Goal: Task Accomplishment & Management: Use online tool/utility

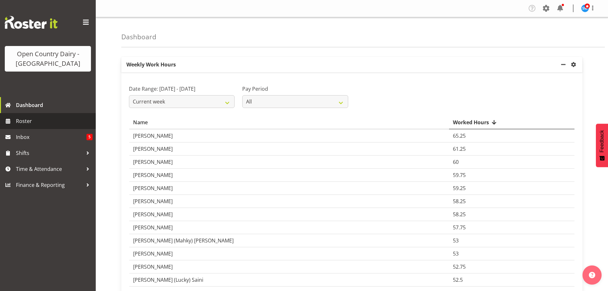
click at [15, 121] on link "Roster" at bounding box center [48, 121] width 96 height 16
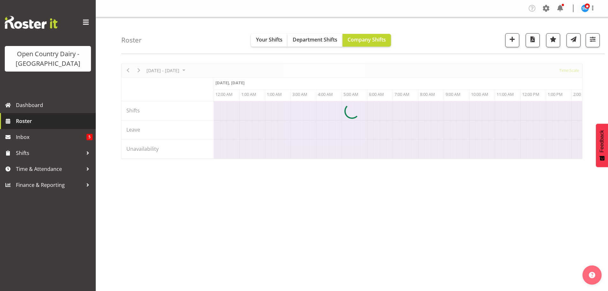
scroll to position [0, 3677]
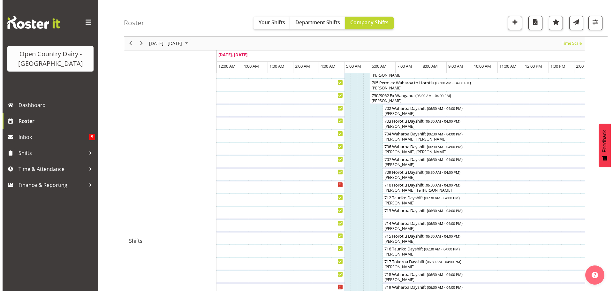
scroll to position [192, 0]
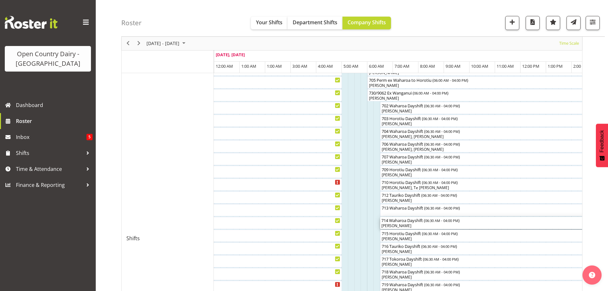
click at [420, 224] on div "[PERSON_NAME]" at bounding box center [501, 226] width 240 height 6
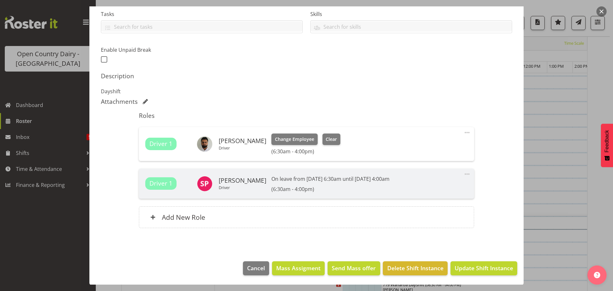
scroll to position [138, 0]
click at [326, 139] on span "Clear" at bounding box center [331, 138] width 11 height 7
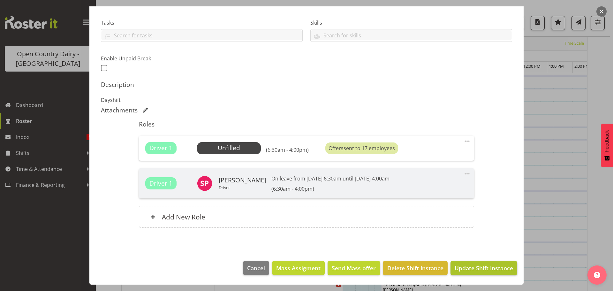
click at [477, 269] on span "Update Shift Instance" at bounding box center [484, 268] width 58 height 8
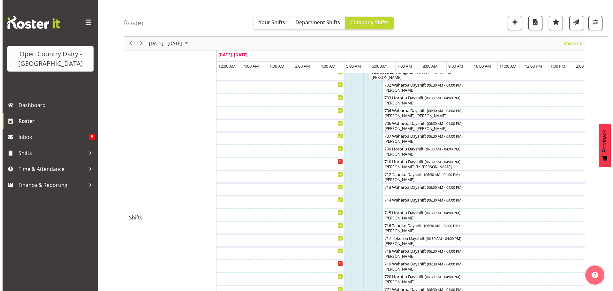
scroll to position [247, 0]
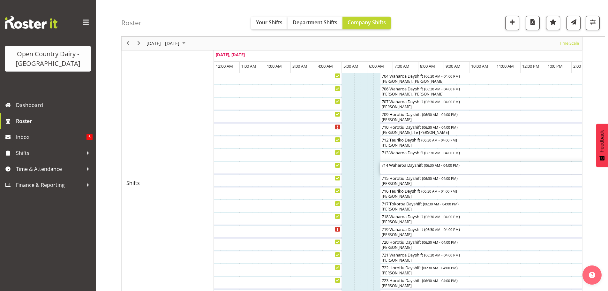
click at [395, 173] on div "714 Waharoa Dayshift ( 06:30 AM - 04:00 PM )" at bounding box center [501, 168] width 240 height 12
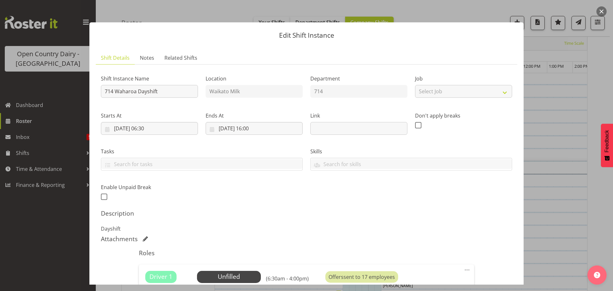
click at [600, 9] on button "button" at bounding box center [601, 11] width 10 height 10
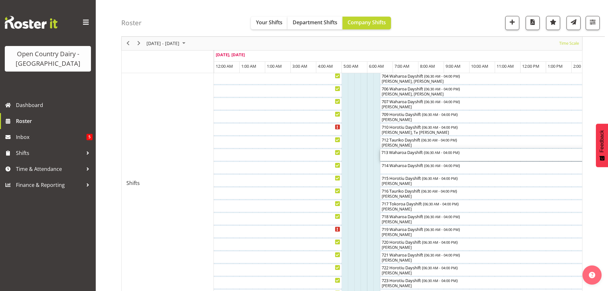
click at [403, 160] on div "713 Waharoa Dayshift ( 06:30 AM - 04:00 PM )" at bounding box center [501, 155] width 240 height 12
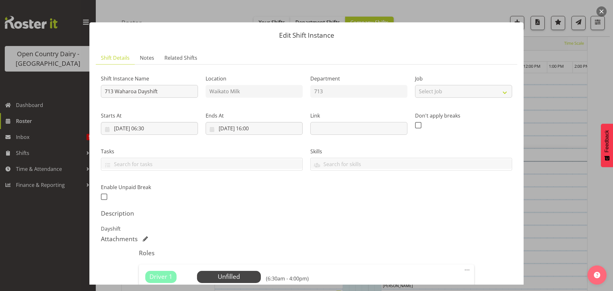
scroll to position [96, 0]
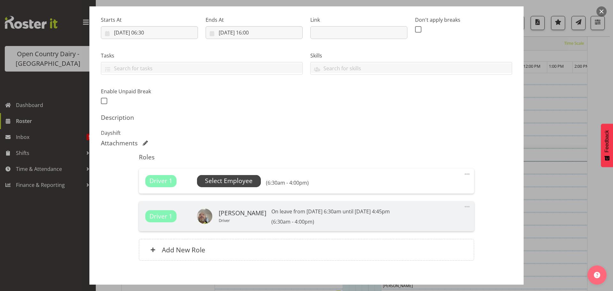
click at [238, 175] on span "Select Employee" at bounding box center [229, 181] width 64 height 12
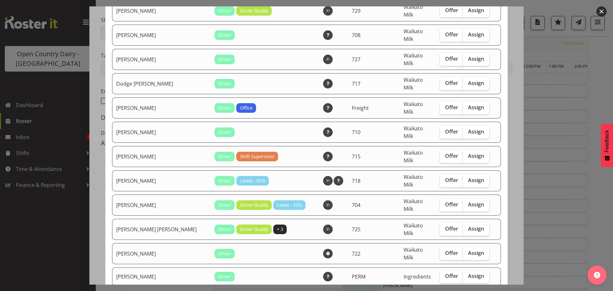
scroll to position [287, 0]
click at [468, 249] on span "Assign" at bounding box center [476, 252] width 16 height 6
click at [465, 251] on input "Assign" at bounding box center [465, 253] width 4 height 4
checkbox input "true"
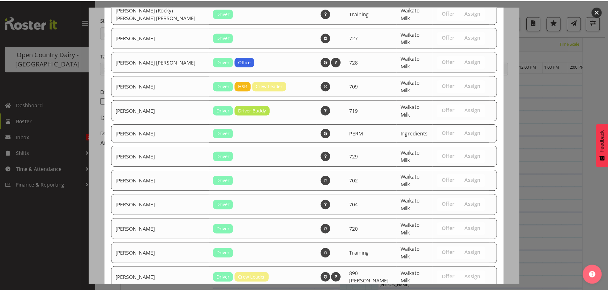
scroll to position [1061, 0]
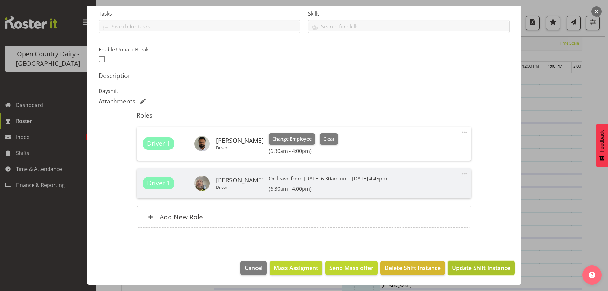
click at [460, 267] on span "Update Shift Instance" at bounding box center [481, 267] width 58 height 8
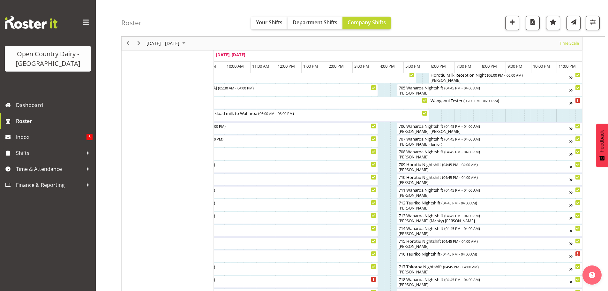
scroll to position [88, 0]
